Goal: Transaction & Acquisition: Purchase product/service

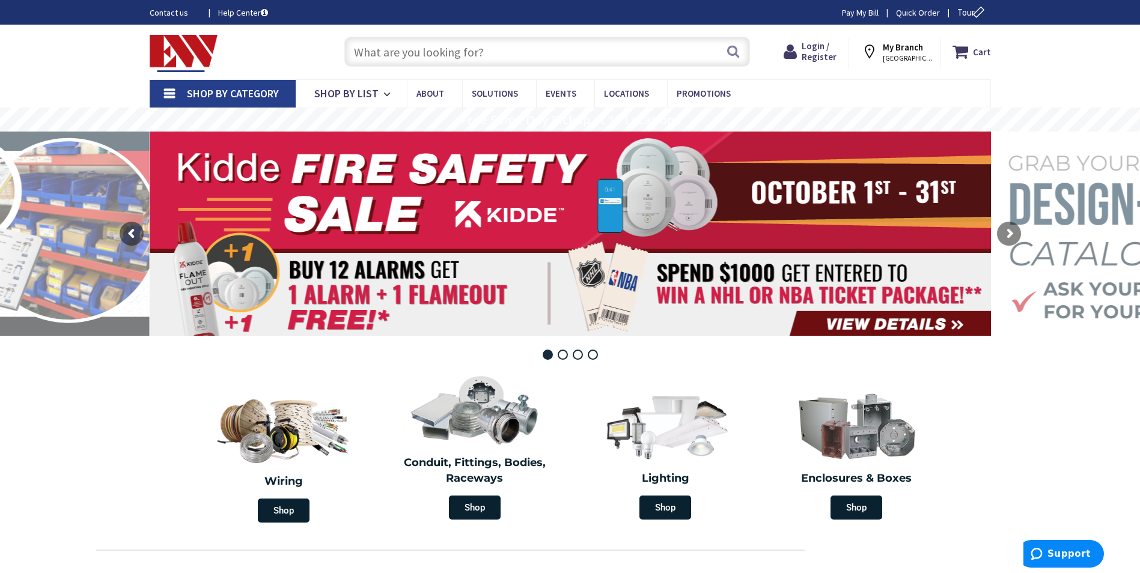
click at [422, 47] on input "text" at bounding box center [547, 52] width 406 height 30
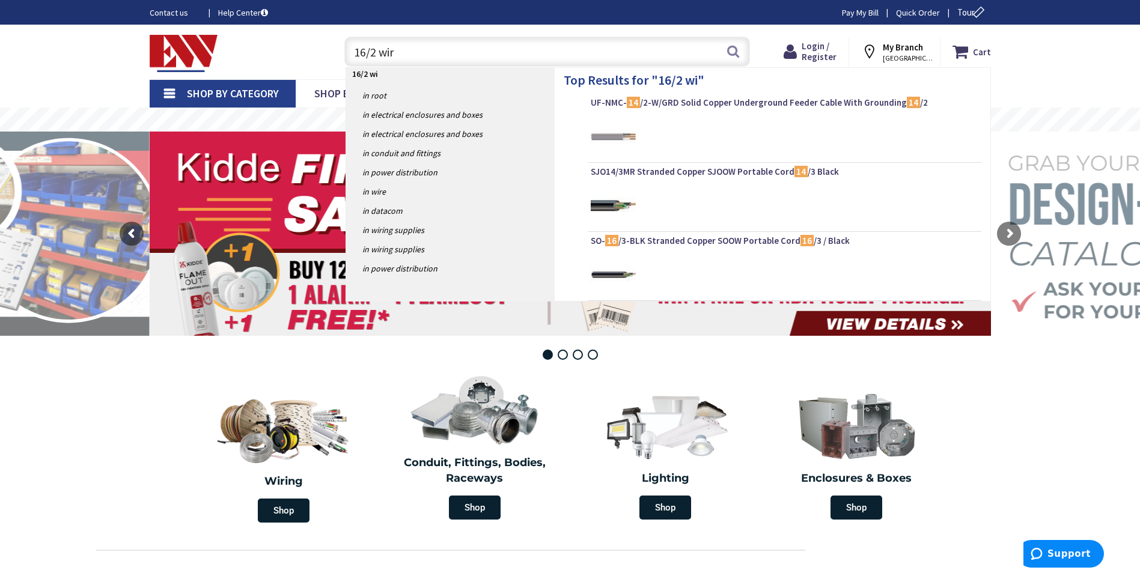
type input "16/2 wire"
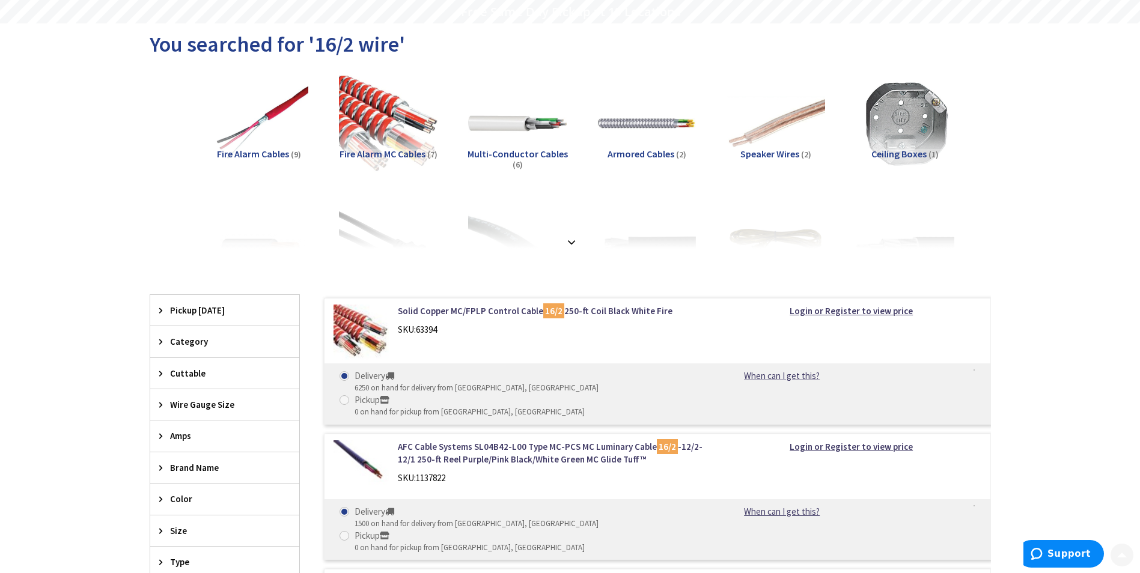
scroll to position [120, 0]
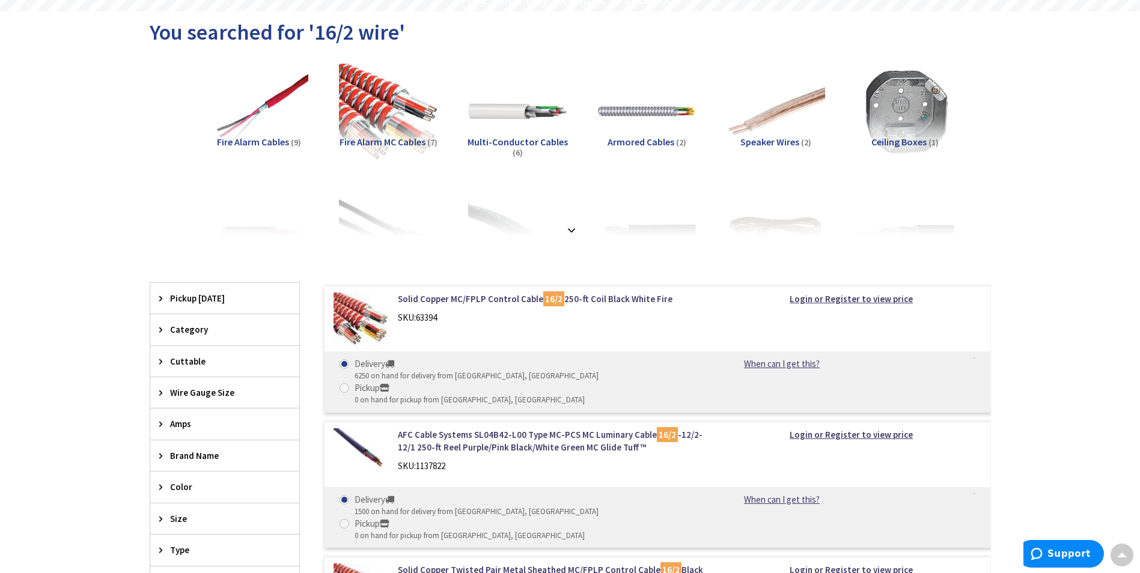
click at [205, 301] on span "Pickup Today" at bounding box center [219, 298] width 98 height 13
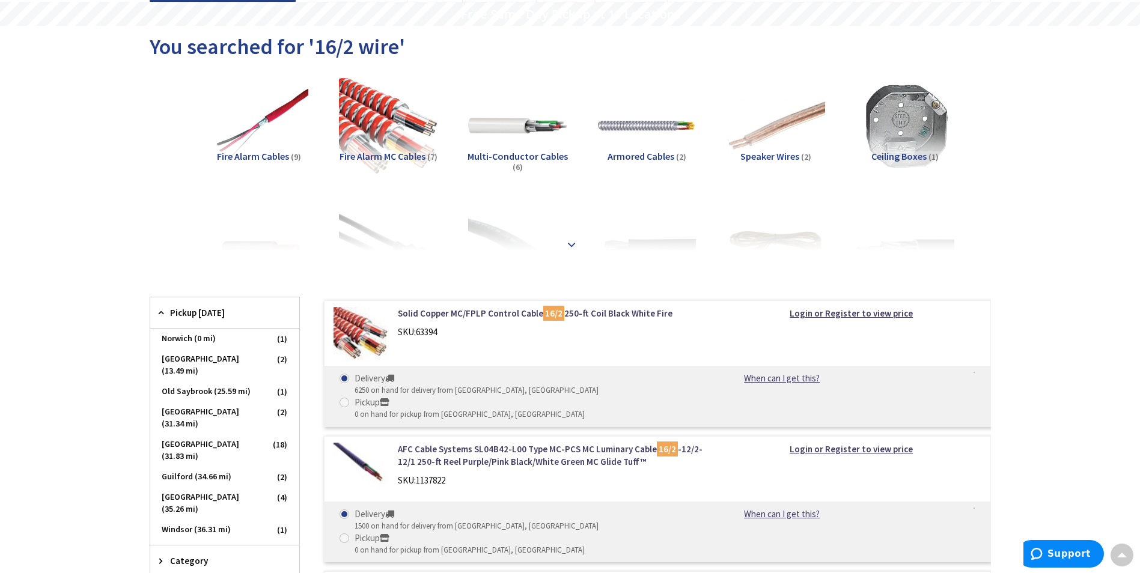
scroll to position [0, 0]
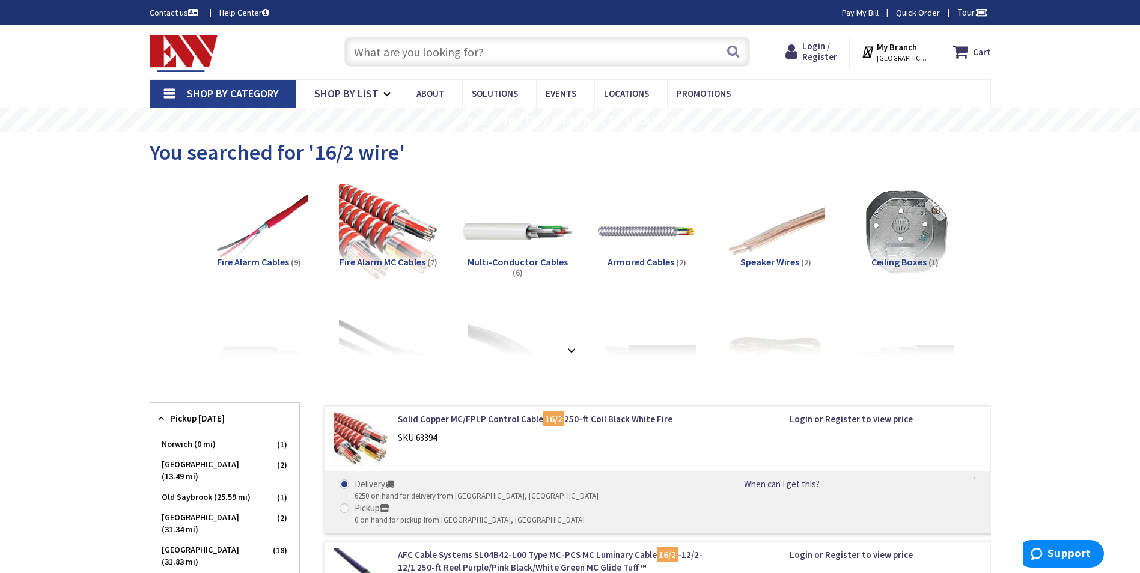
click at [516, 230] on img at bounding box center [517, 231] width 109 height 109
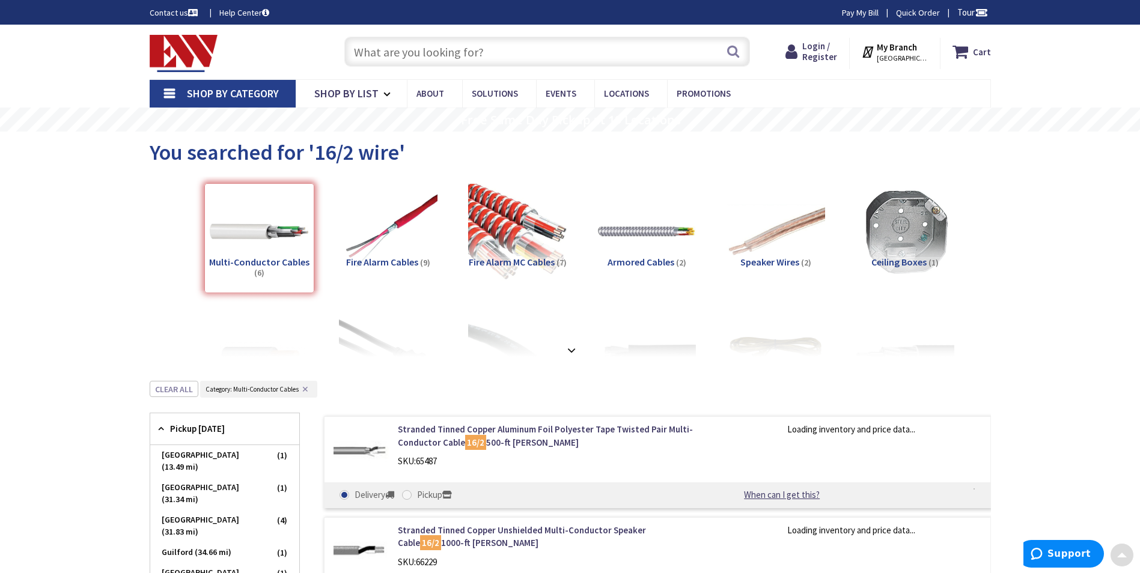
scroll to position [381, 0]
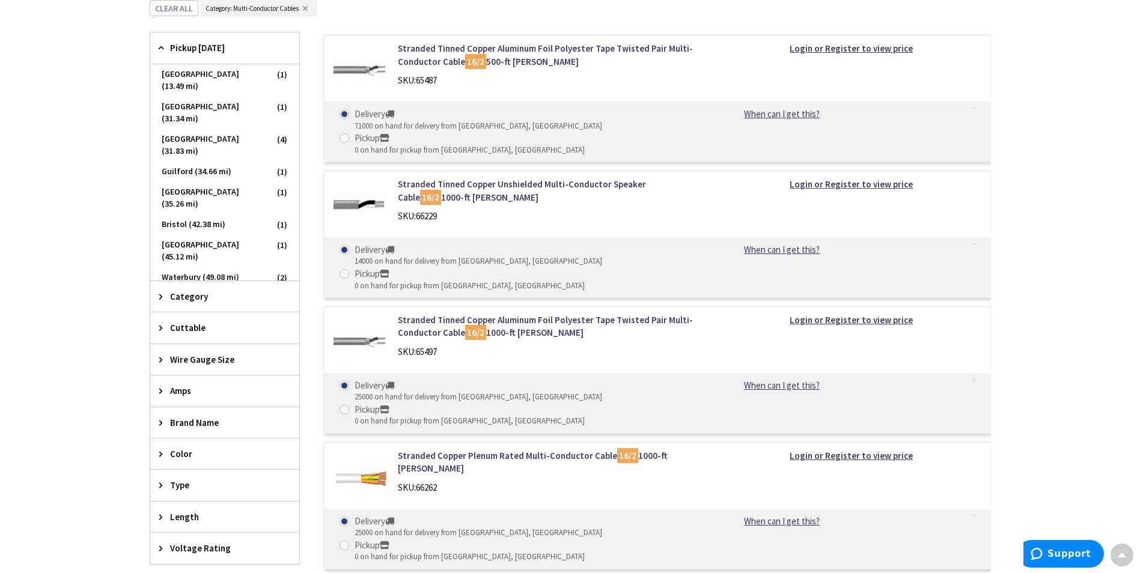
click at [200, 290] on span "Category" at bounding box center [219, 296] width 98 height 13
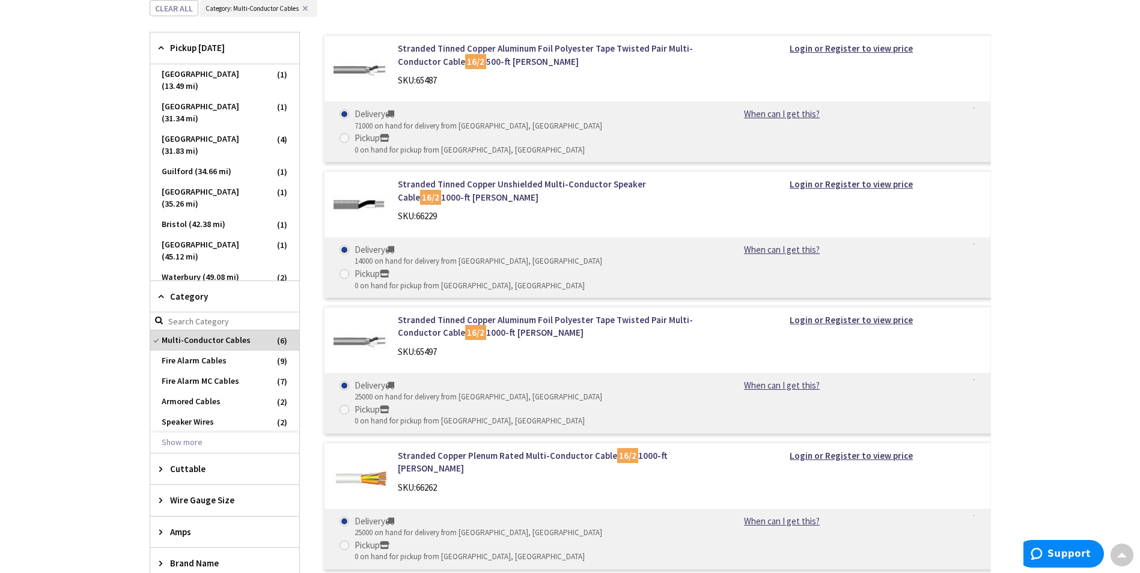
click at [200, 290] on span "Category" at bounding box center [219, 296] width 98 height 13
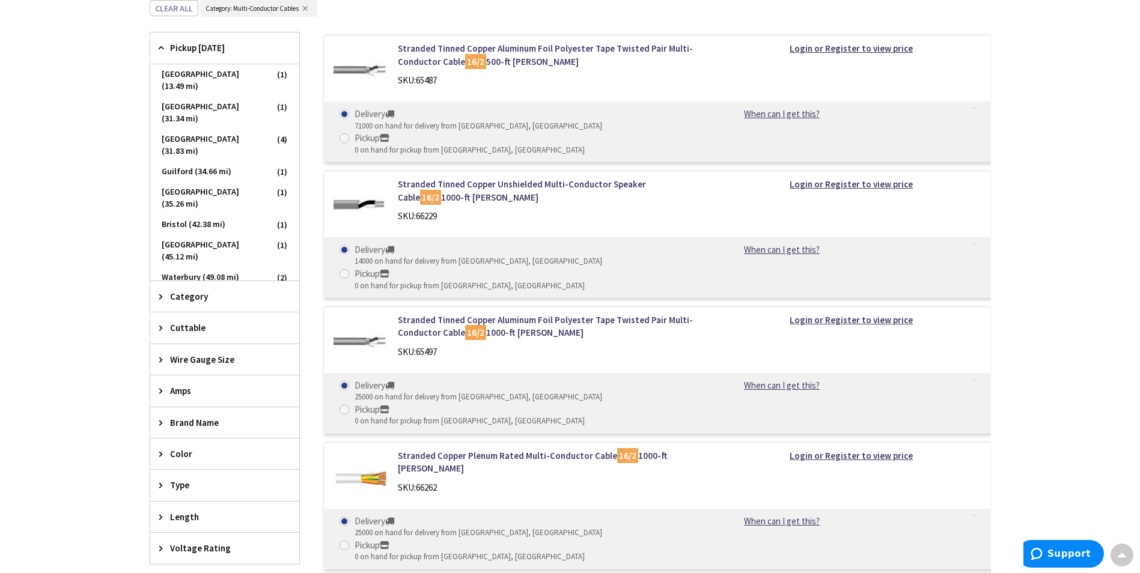
click at [194, 353] on span "Wire Gauge Size" at bounding box center [219, 359] width 98 height 13
click at [181, 394] on span "16 AWG" at bounding box center [224, 404] width 149 height 20
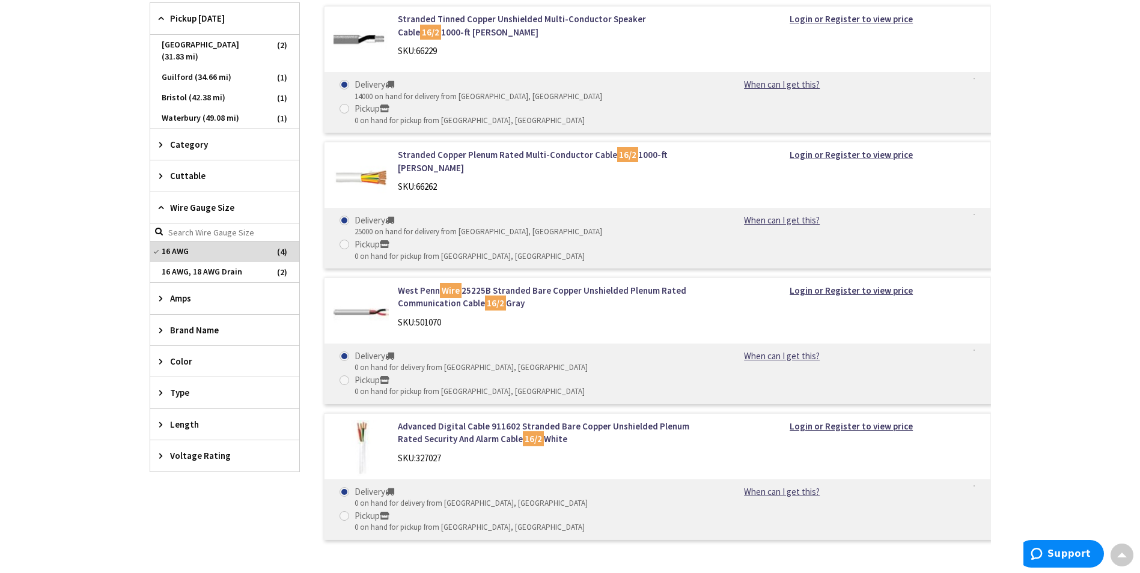
scroll to position [513, 0]
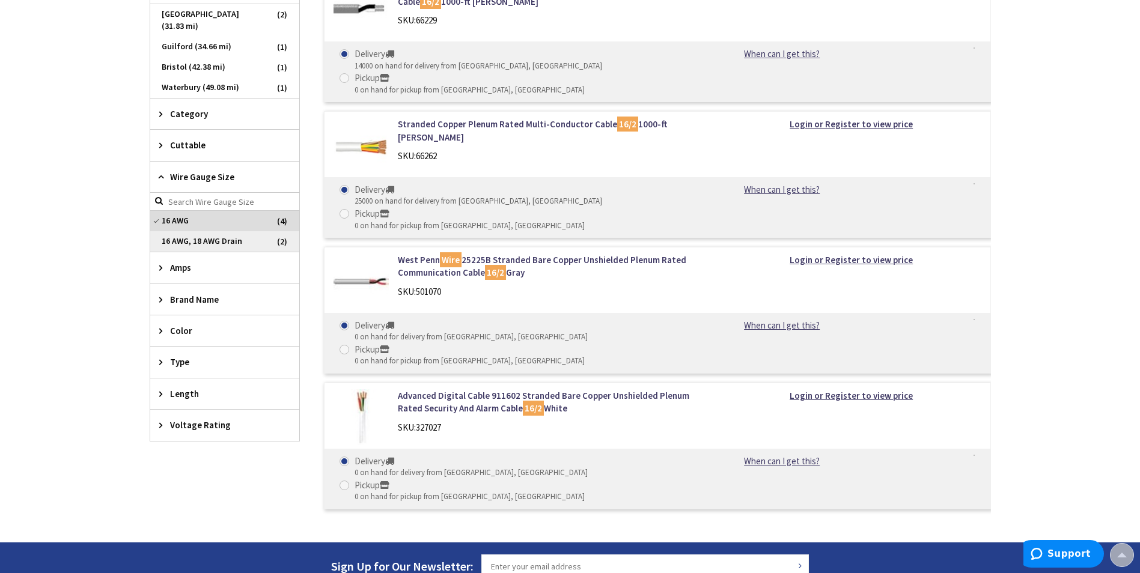
click at [214, 231] on span "16 AWG, 18 AWG Drain" at bounding box center [224, 241] width 149 height 20
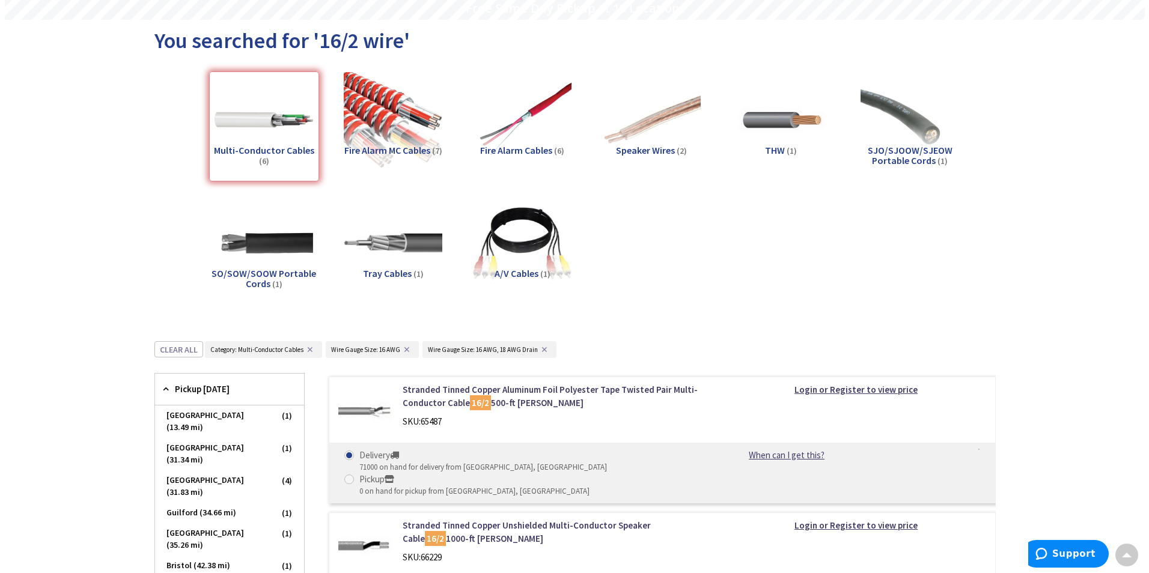
scroll to position [0, 0]
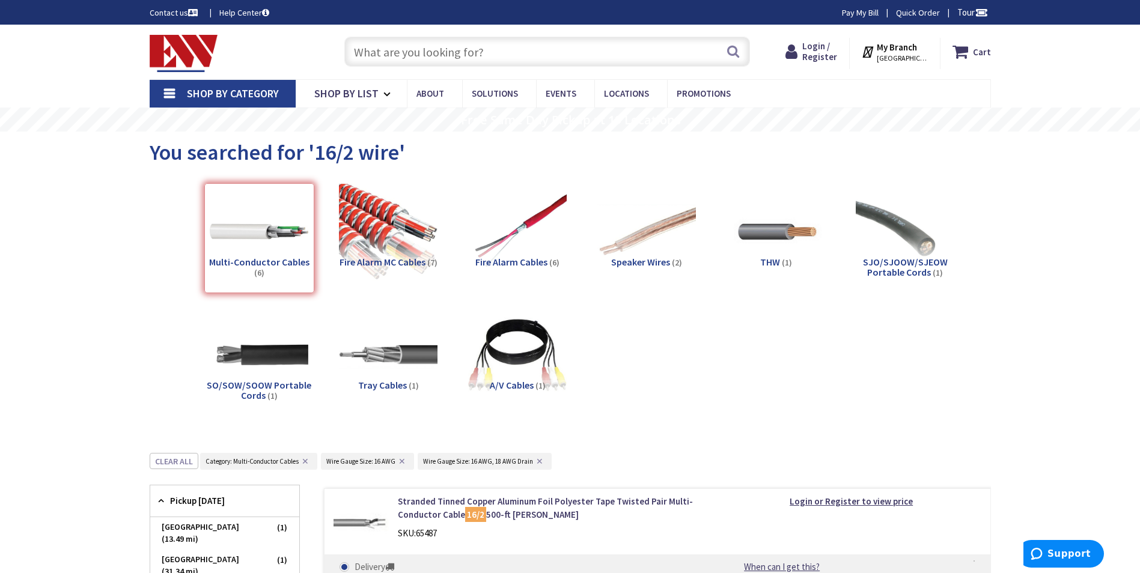
click at [896, 53] on span "[GEOGRAPHIC_DATA], [GEOGRAPHIC_DATA]" at bounding box center [902, 58] width 51 height 10
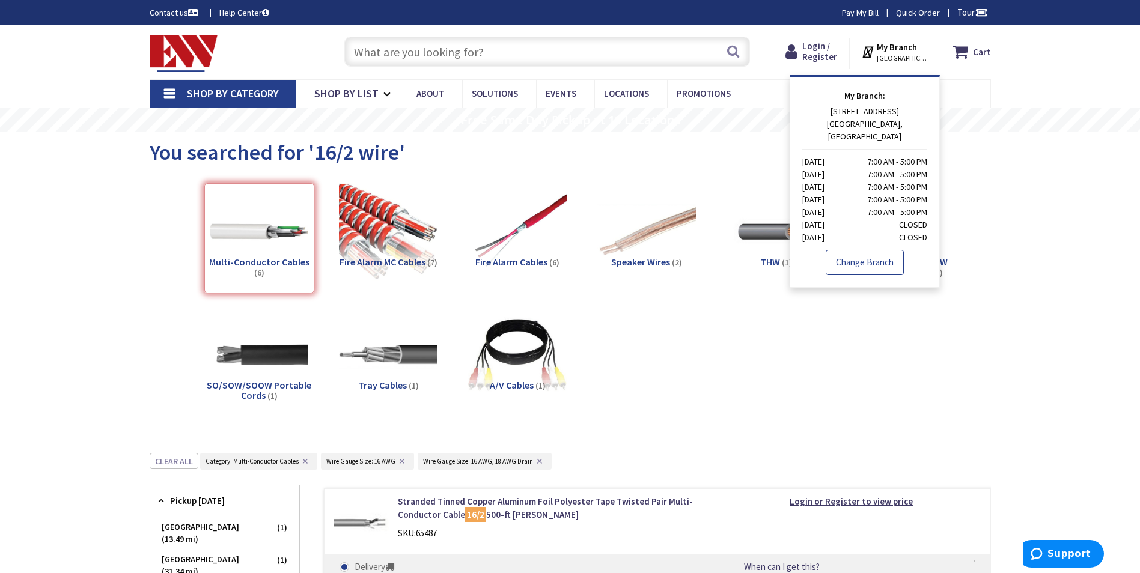
click at [871, 253] on link "Change Branch" at bounding box center [865, 262] width 78 height 25
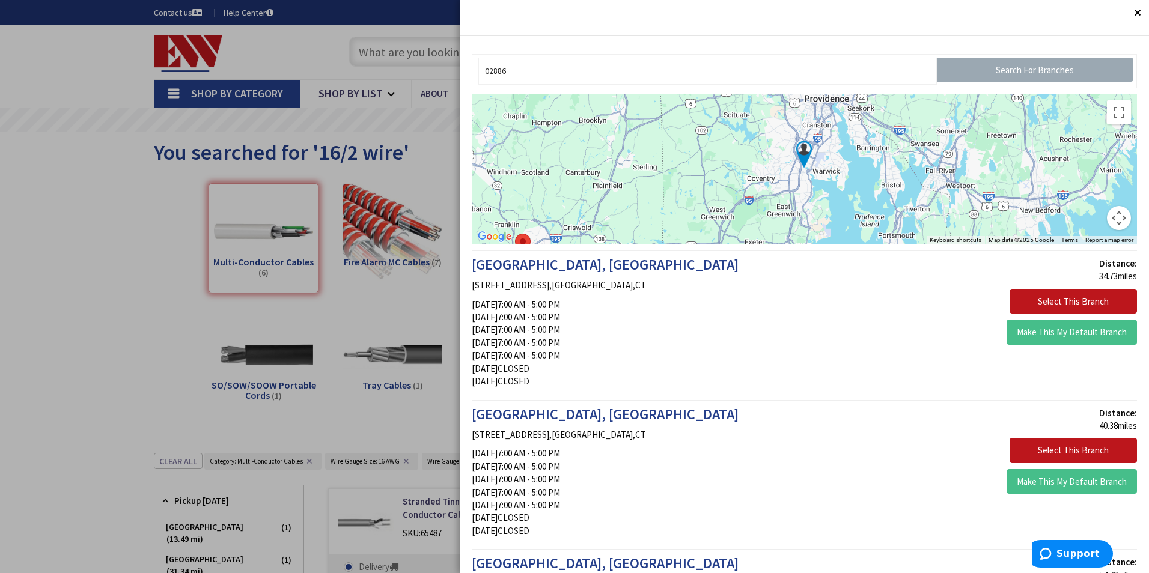
click at [1034, 69] on input "Search For Branches" at bounding box center [1035, 70] width 196 height 24
click at [1127, 10] on button "Close" at bounding box center [1137, 12] width 24 height 24
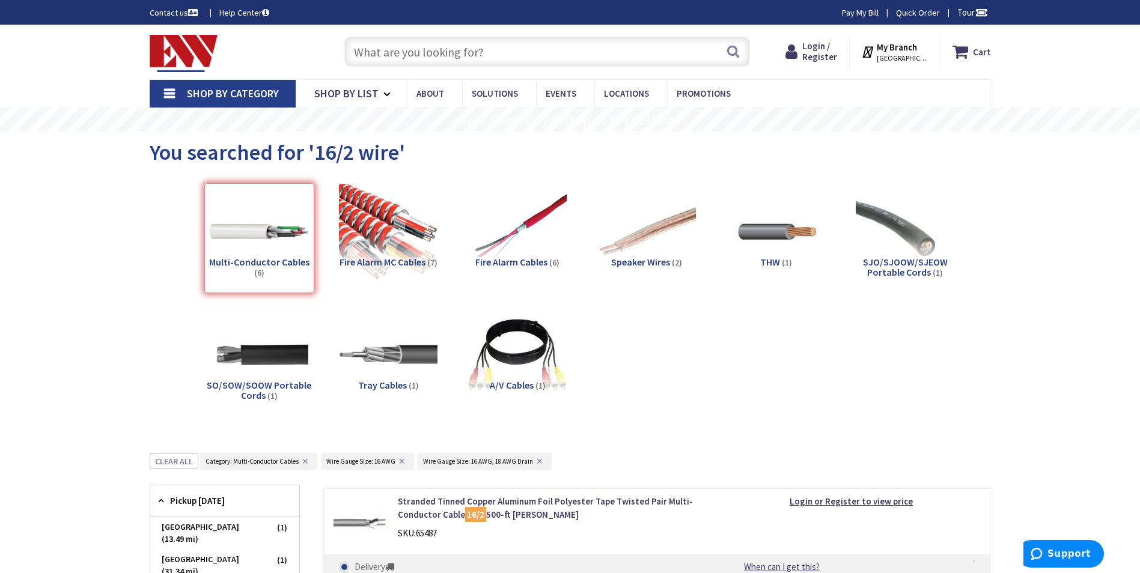
click at [915, 46] on strong "My Branch" at bounding box center [897, 46] width 40 height 11
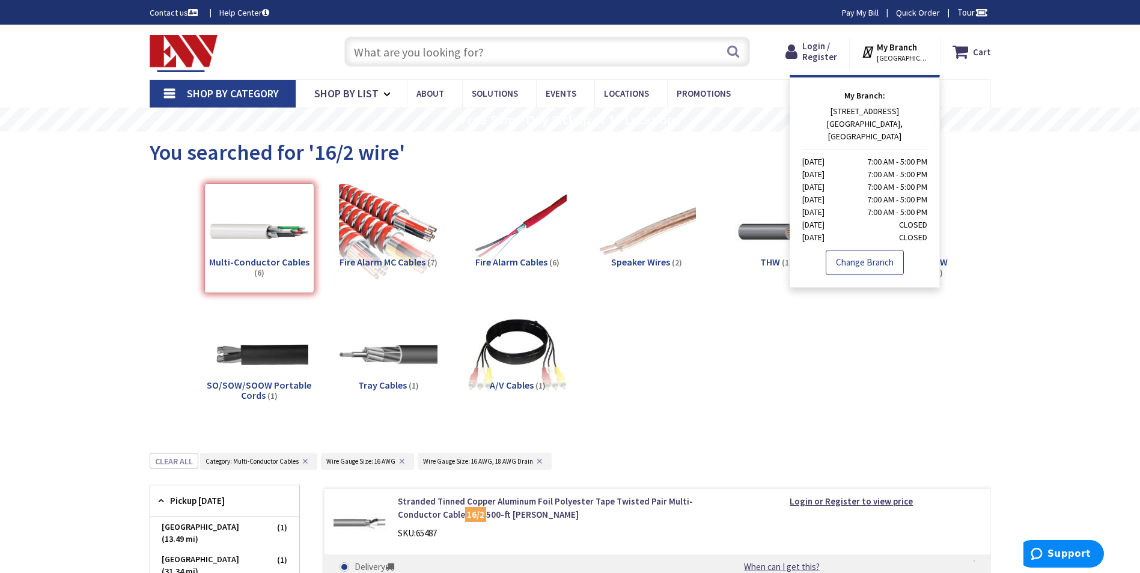
click at [876, 250] on link "Change Branch" at bounding box center [865, 262] width 78 height 25
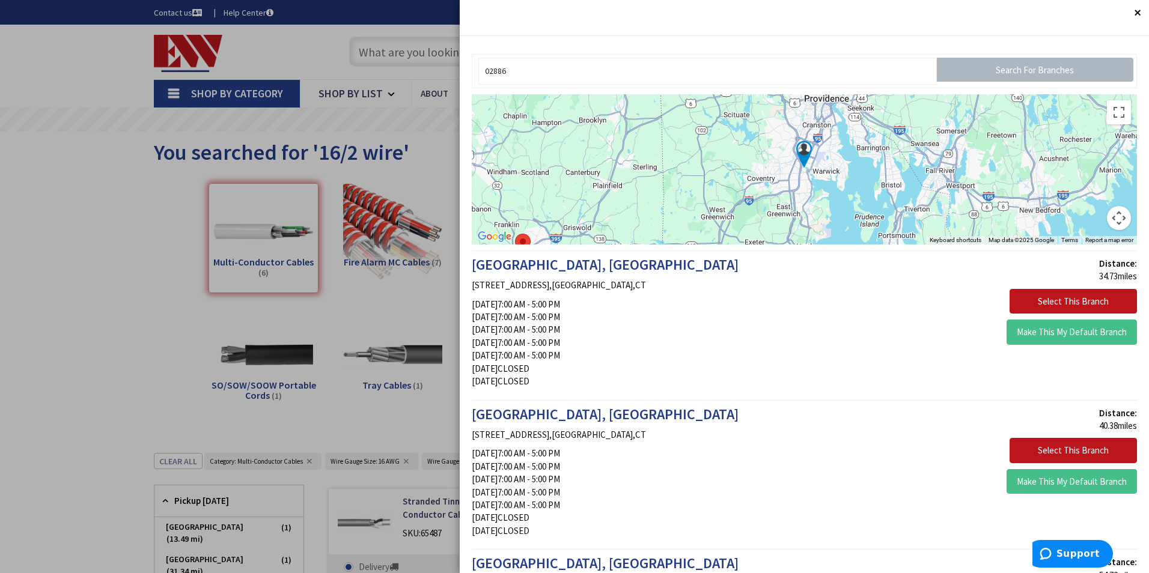
click at [802, 149] on img at bounding box center [804, 154] width 30 height 30
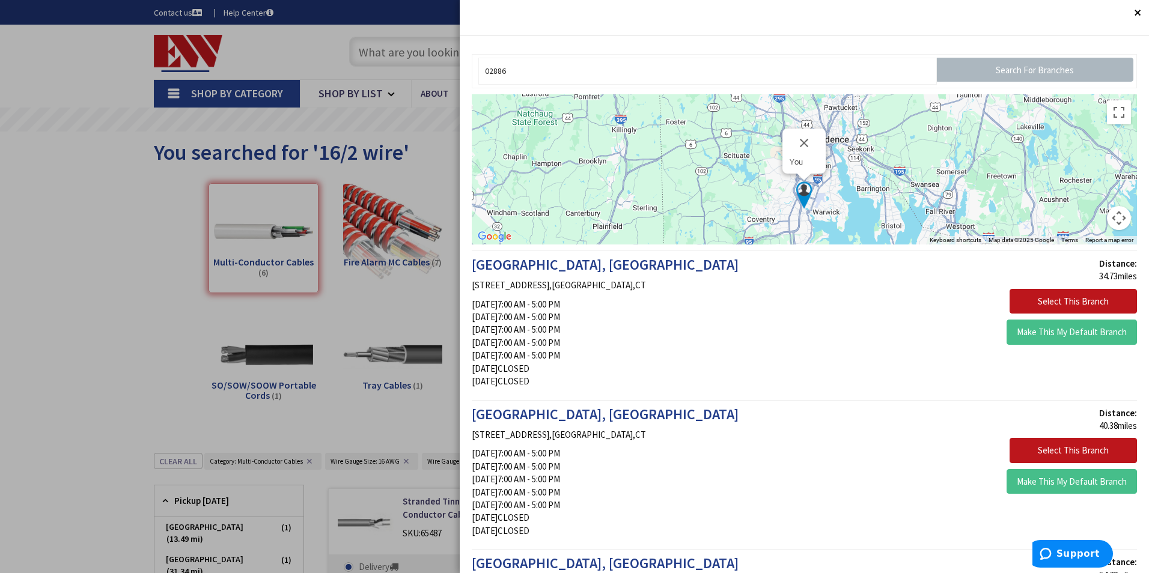
click at [804, 195] on img at bounding box center [804, 195] width 30 height 30
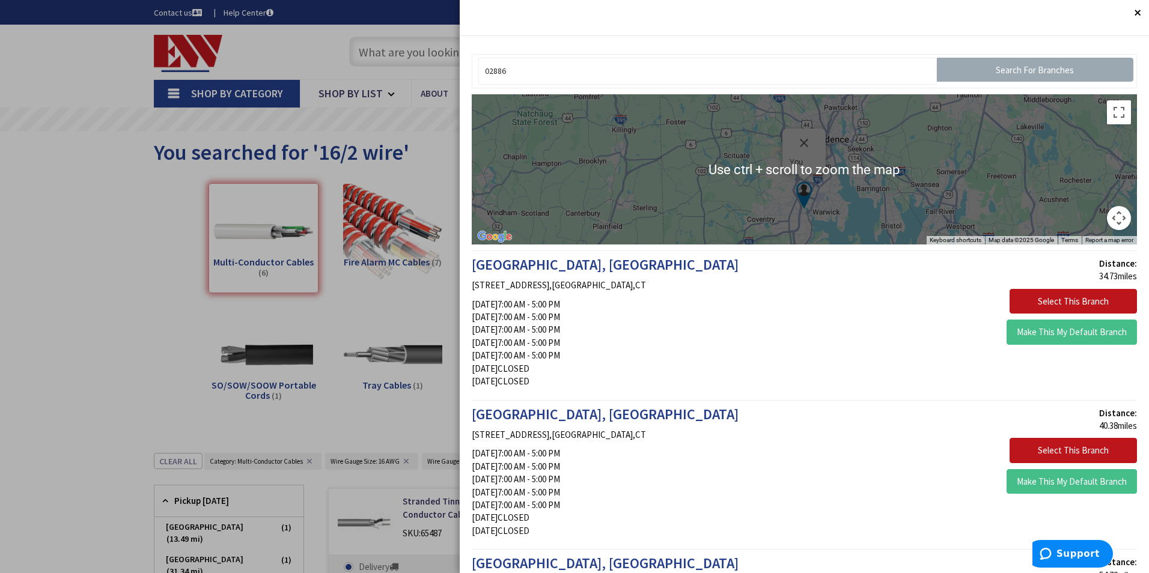
click at [1023, 64] on input "Search For Branches" at bounding box center [1035, 70] width 196 height 24
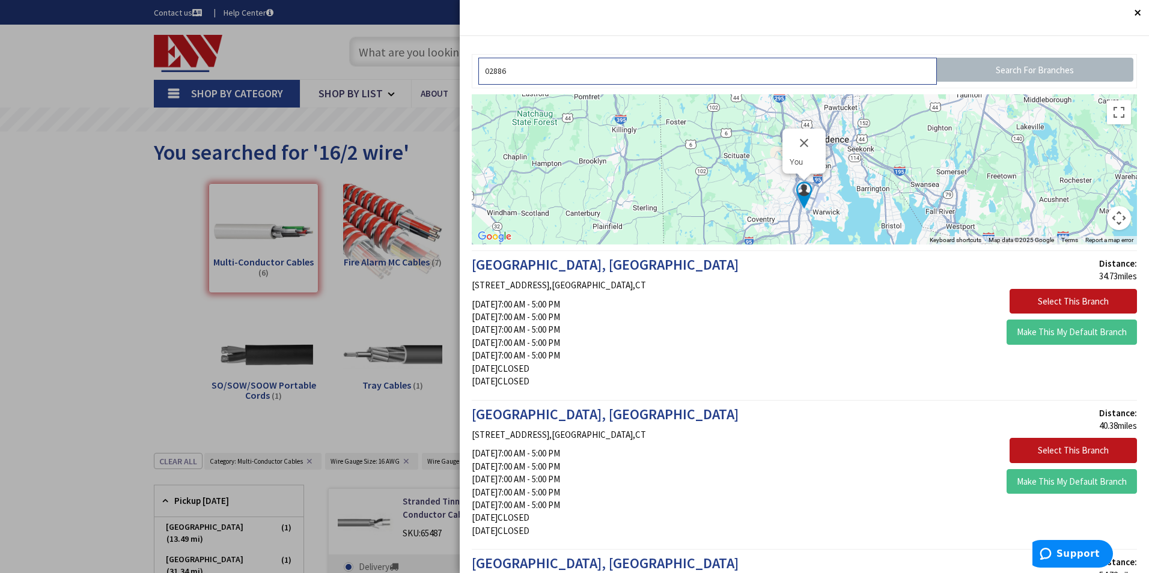
click at [610, 80] on input "02886" at bounding box center [707, 71] width 458 height 27
drag, startPoint x: 609, startPoint y: 79, endPoint x: 364, endPoint y: 85, distance: 245.2
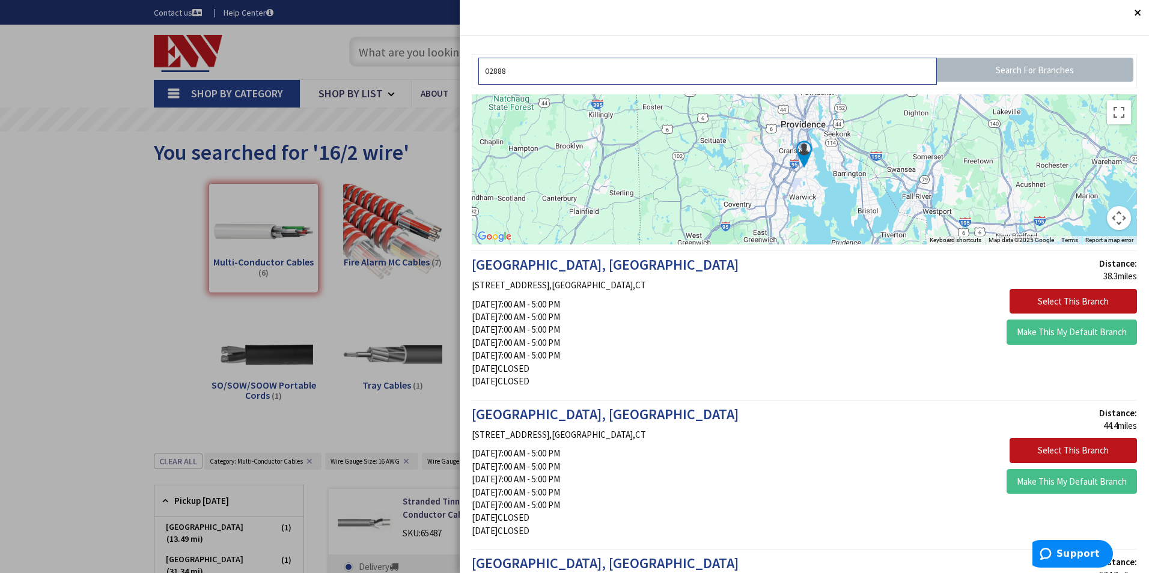
type input "02888"
click at [800, 147] on img at bounding box center [804, 154] width 30 height 30
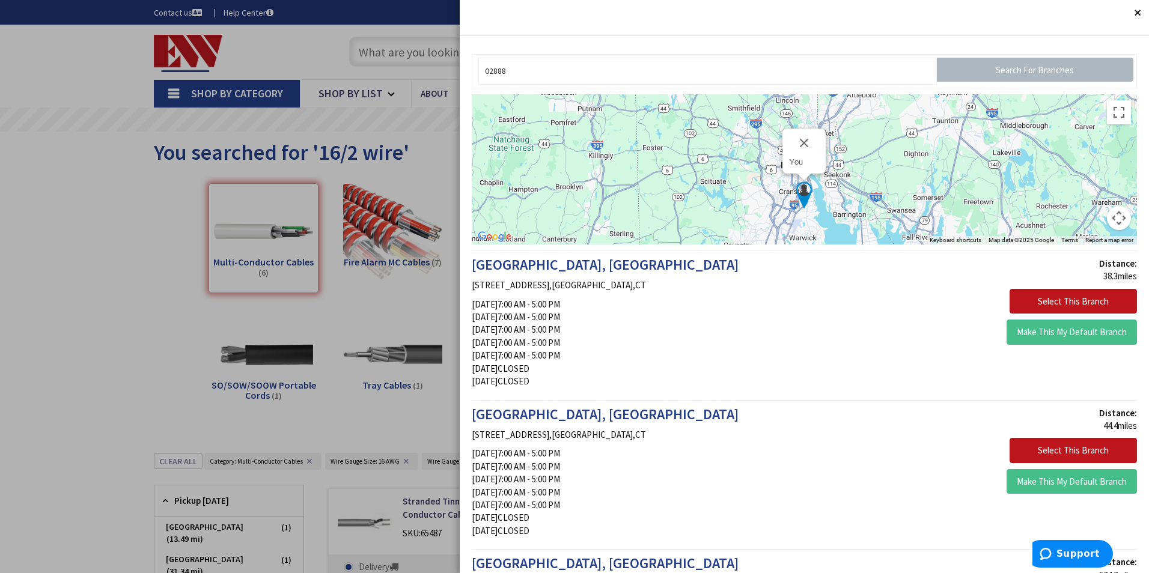
click at [1133, 9] on button "Close" at bounding box center [1137, 12] width 24 height 24
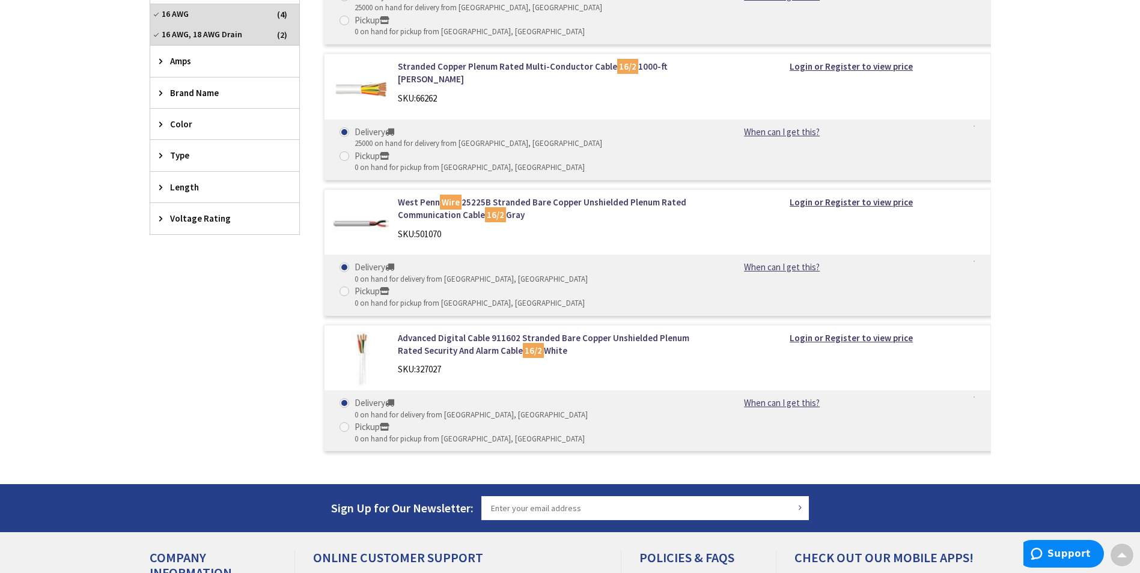
scroll to position [891, 0]
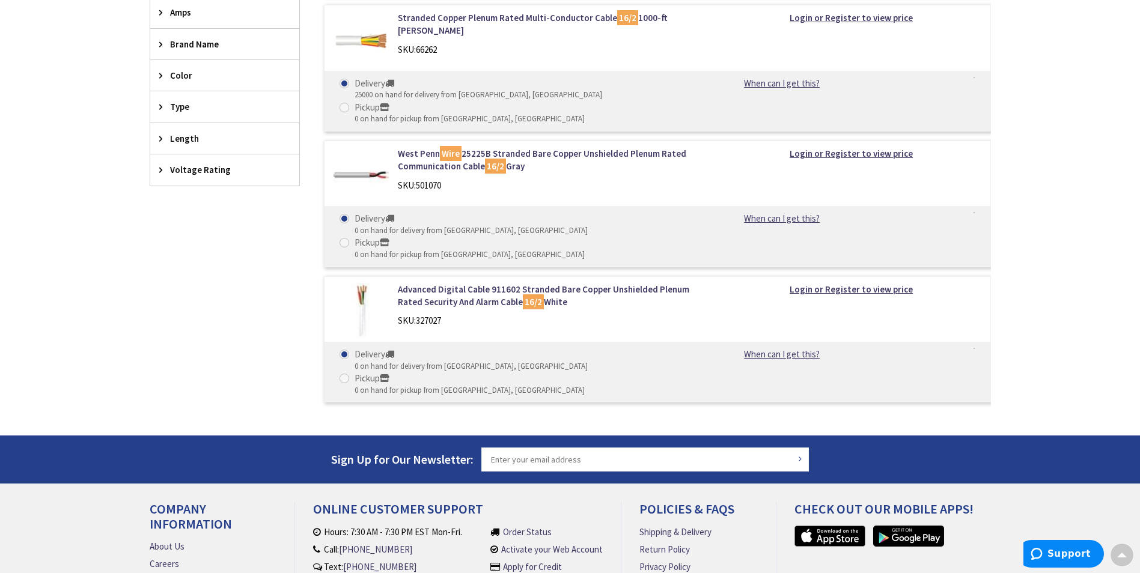
click at [175, 573] on link "Find a Branch" at bounding box center [175, 582] width 51 height 13
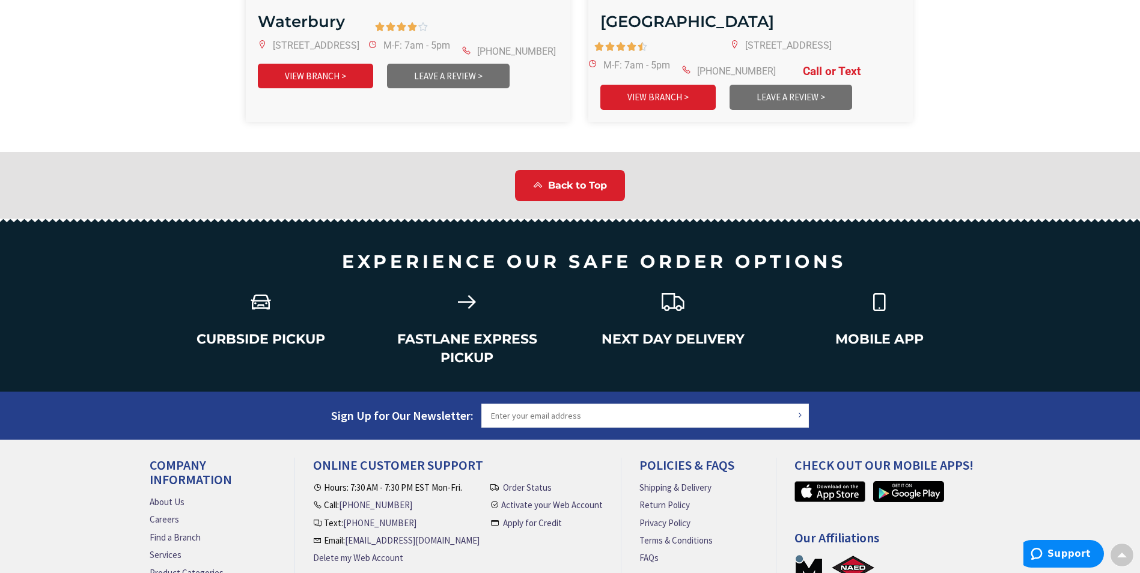
scroll to position [2989, 0]
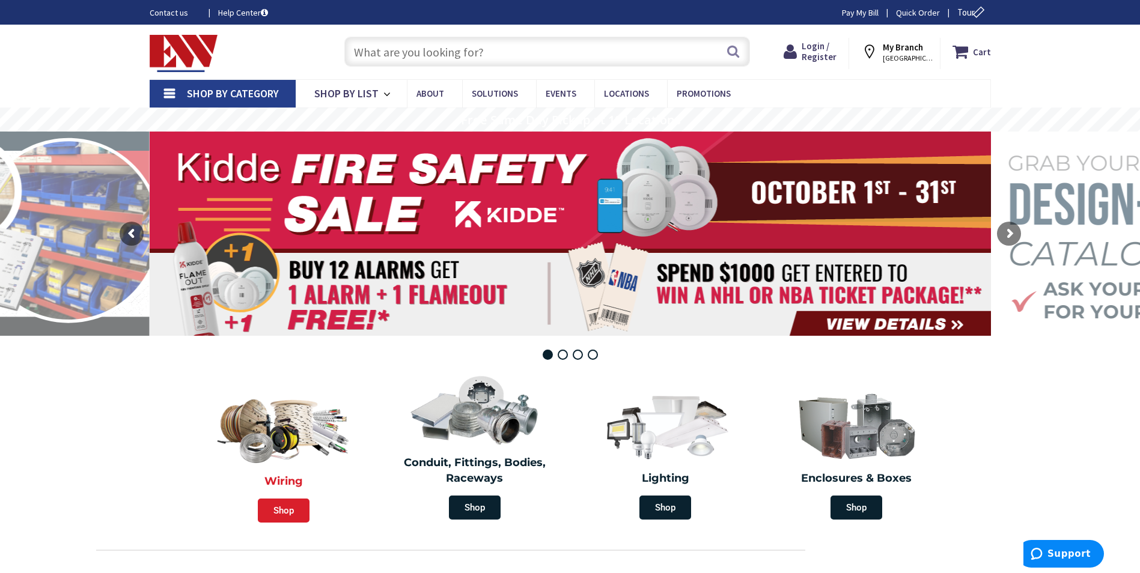
click at [287, 505] on span "Shop" at bounding box center [284, 511] width 52 height 24
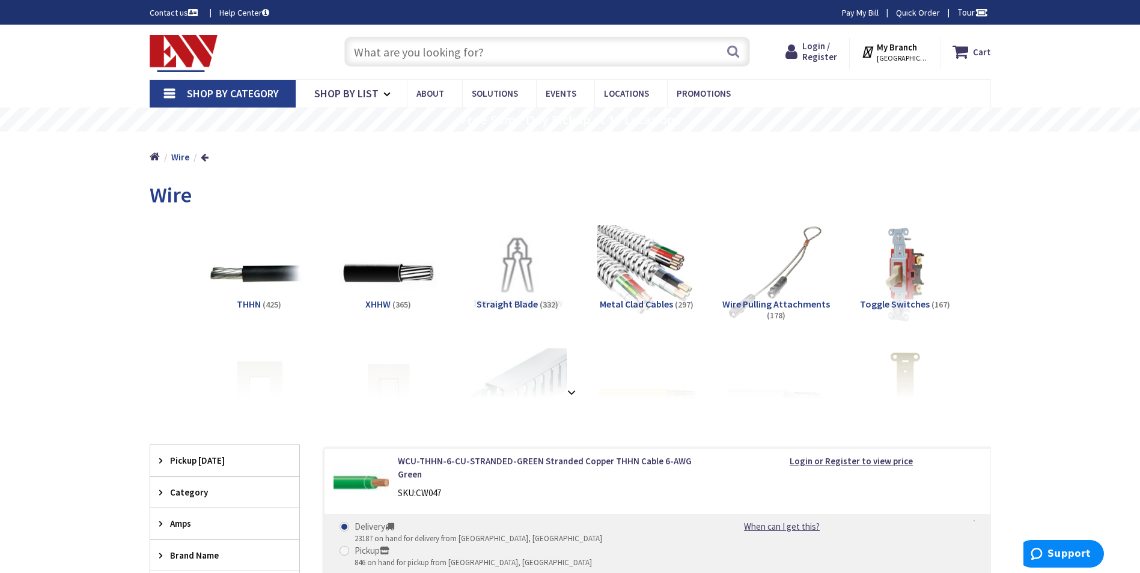
click at [914, 47] on strong "My Branch" at bounding box center [897, 46] width 40 height 11
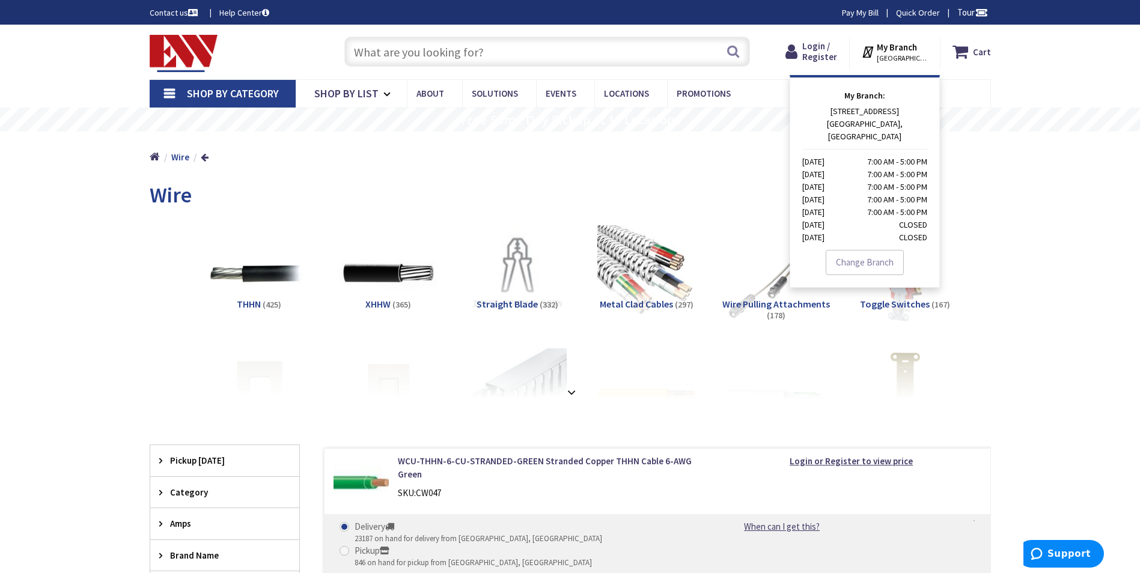
click at [914, 47] on strong "My Branch" at bounding box center [897, 46] width 40 height 11
